Goal: Check status: Check status

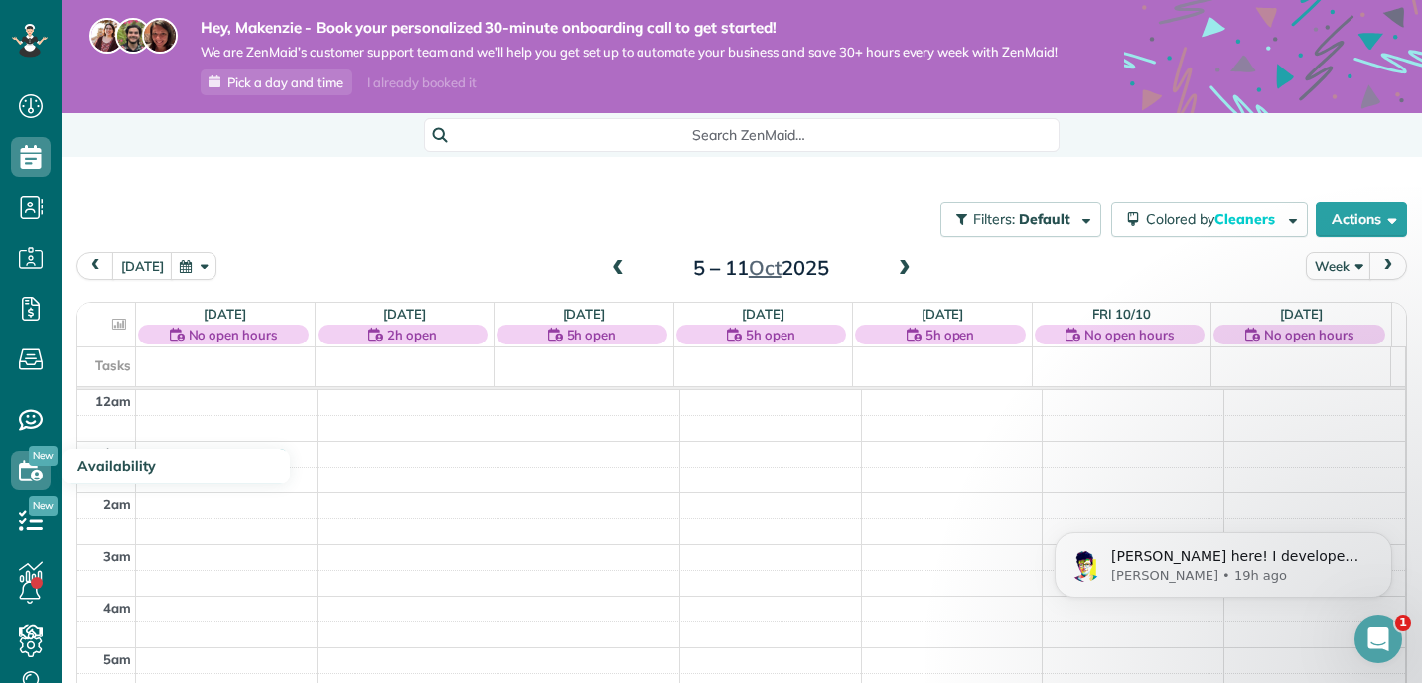
scroll to position [472, 0]
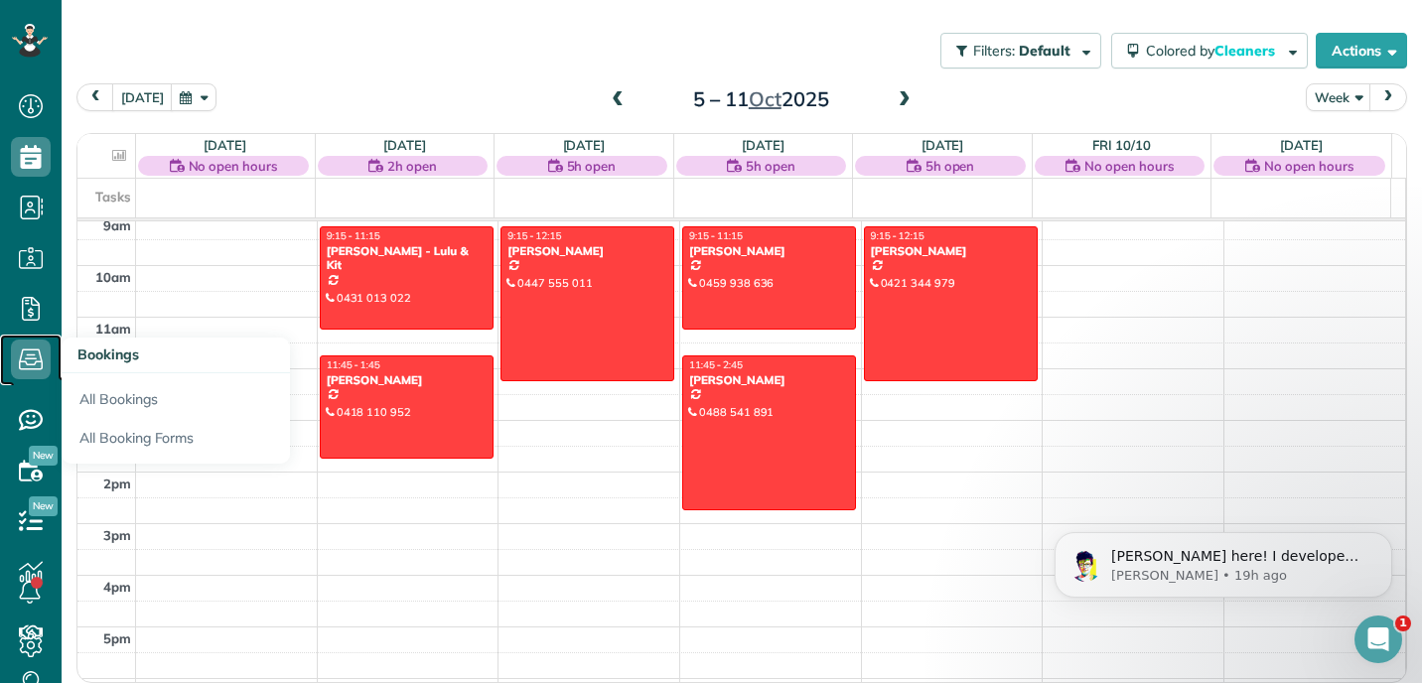
click at [37, 354] on icon at bounding box center [31, 360] width 40 height 40
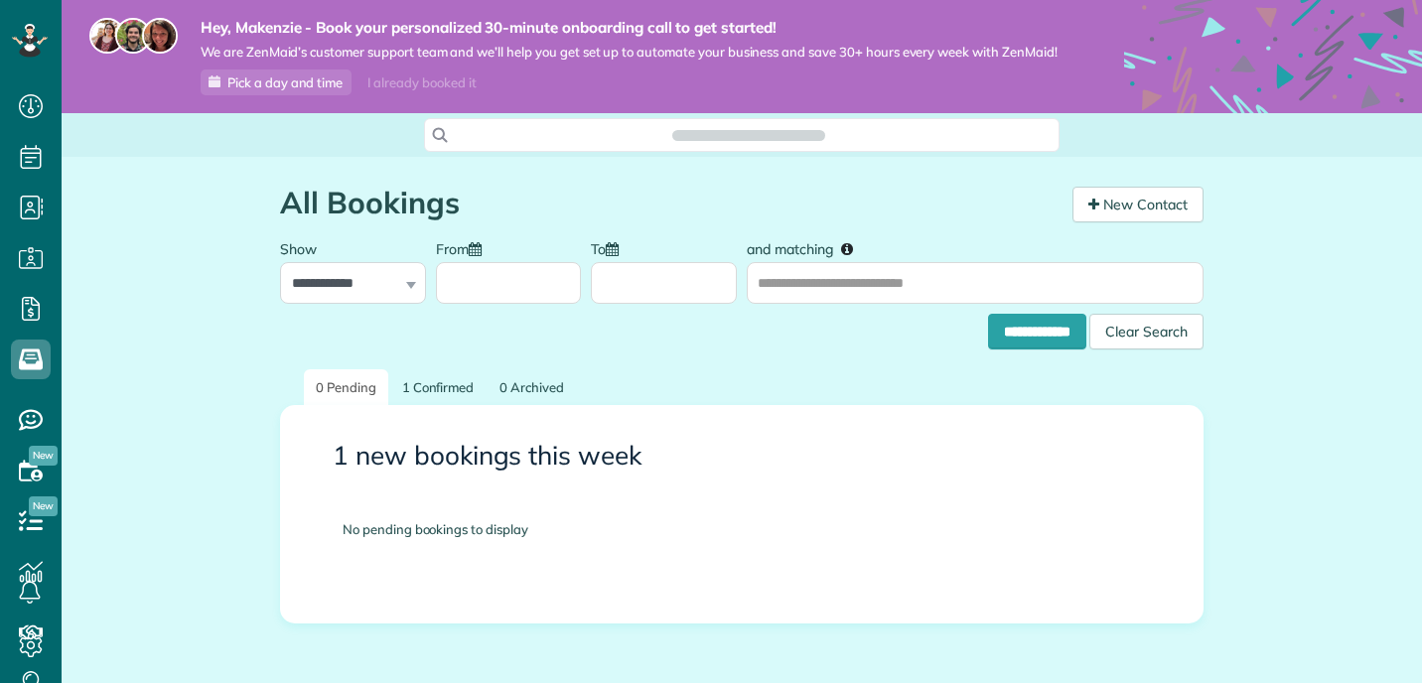
scroll to position [9, 9]
click at [413, 406] on link "1 Confirmed" at bounding box center [438, 388] width 96 height 37
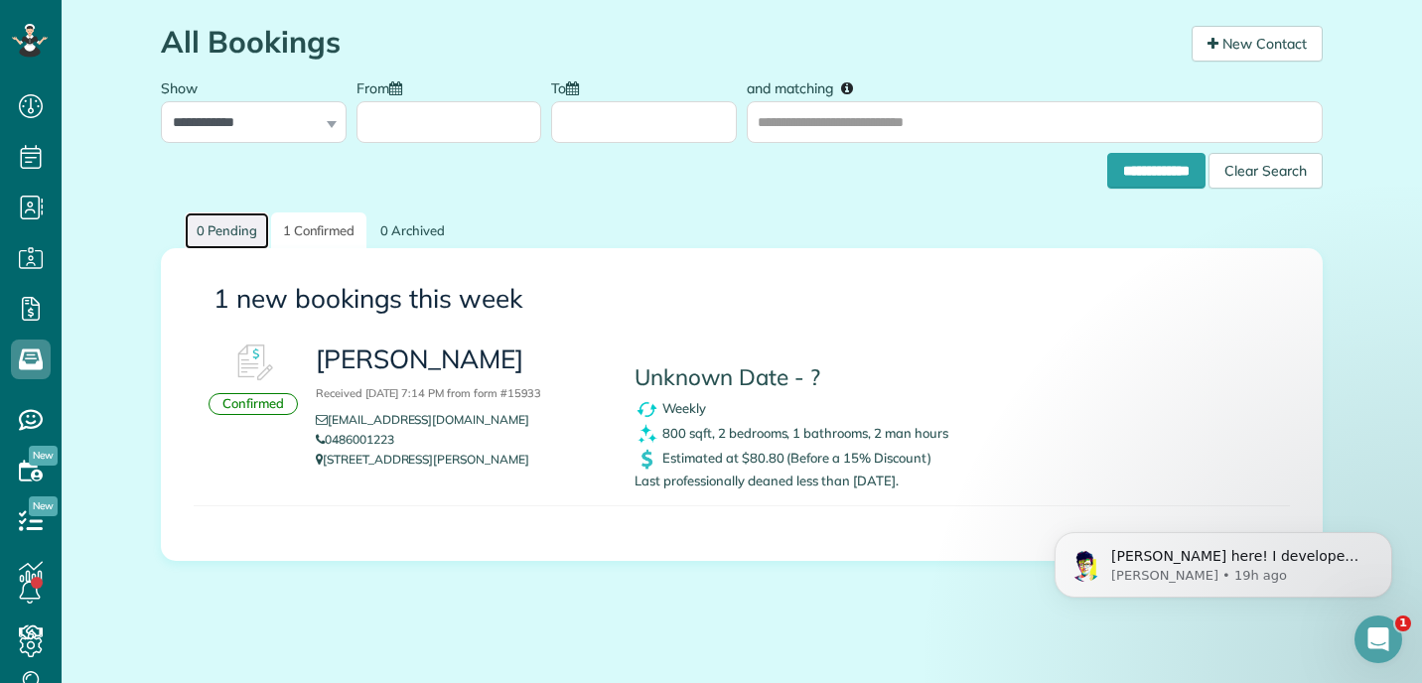
click at [210, 248] on link "0 Pending" at bounding box center [227, 231] width 84 height 37
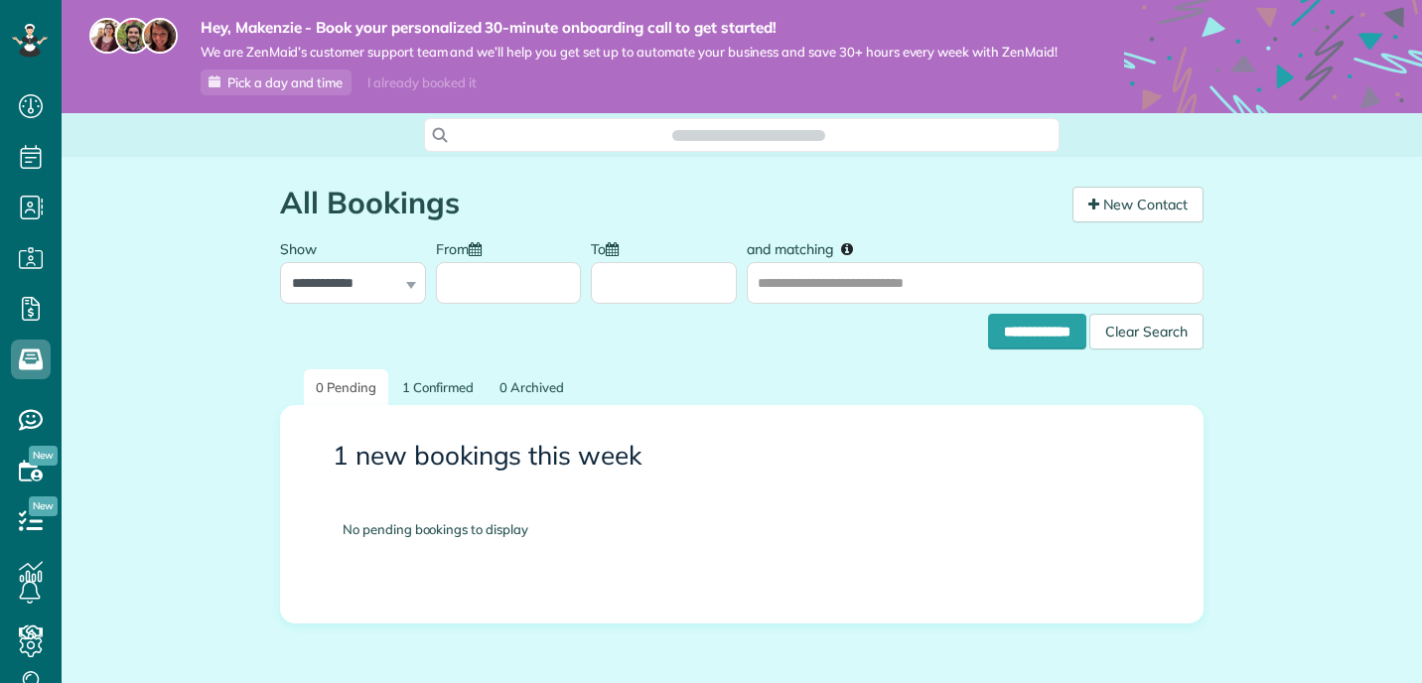
scroll to position [9, 9]
